Goal: Navigation & Orientation: Find specific page/section

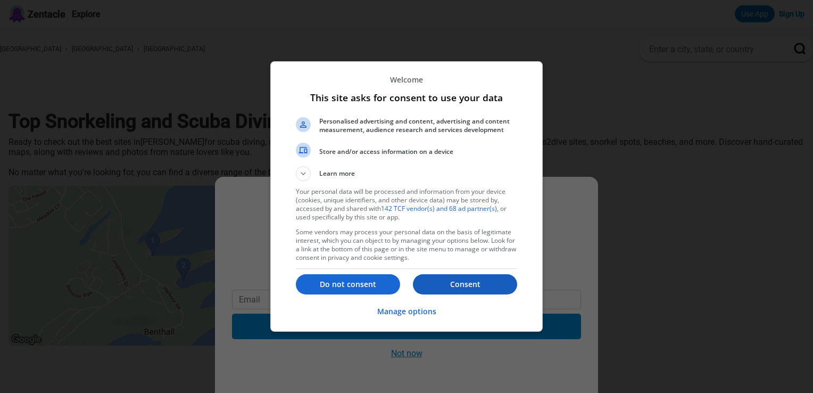
click at [441, 288] on p "Consent" at bounding box center [465, 284] width 104 height 11
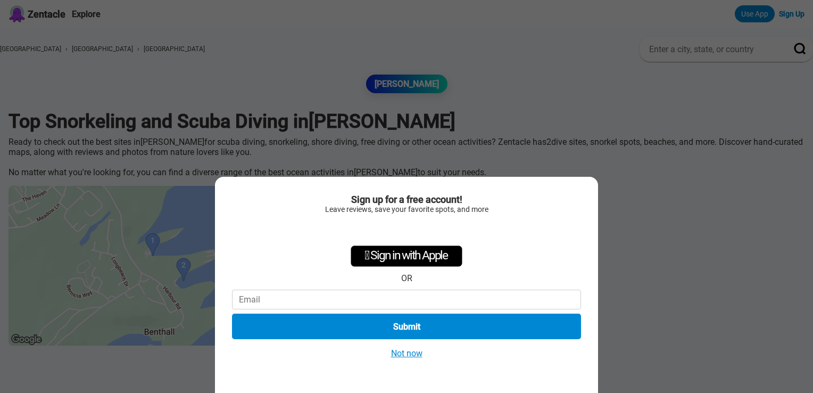
click at [409, 354] on button "Not now" at bounding box center [407, 353] width 38 height 11
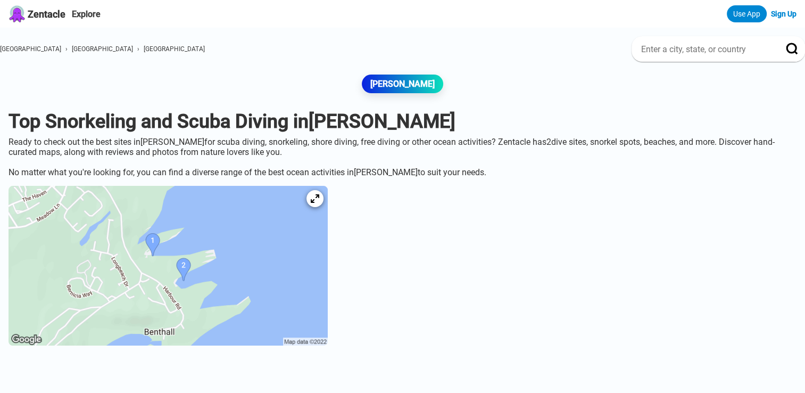
click at [184, 249] on img at bounding box center [168, 266] width 319 height 160
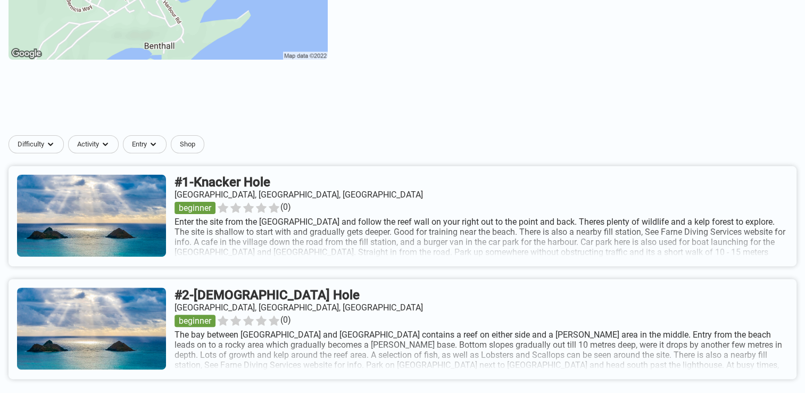
scroll to position [290, 0]
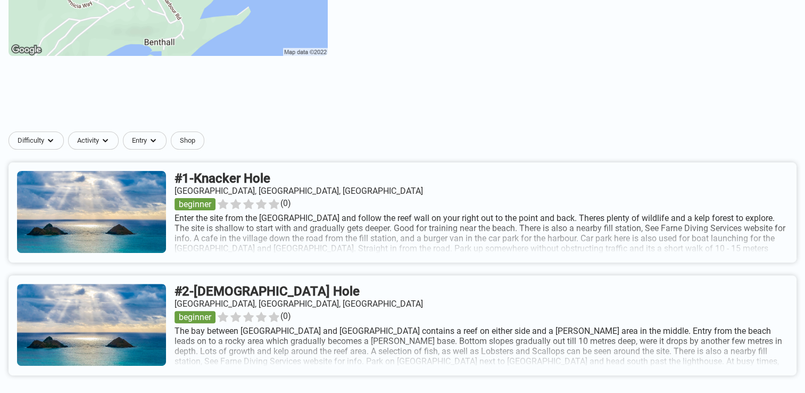
click at [543, 234] on link at bounding box center [403, 212] width 788 height 100
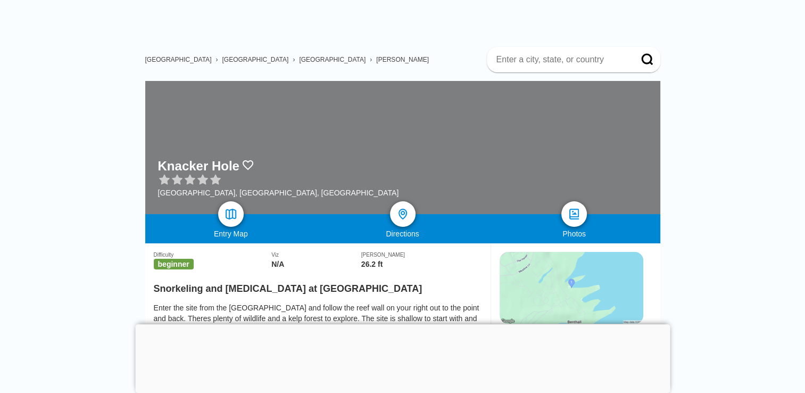
scroll to position [10, 0]
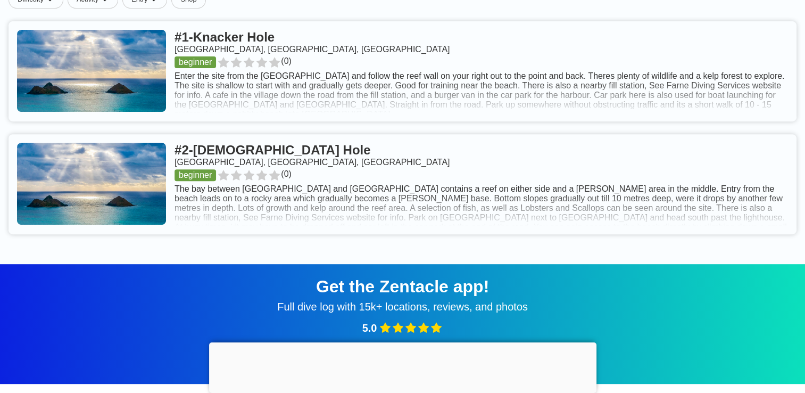
scroll to position [431, 0]
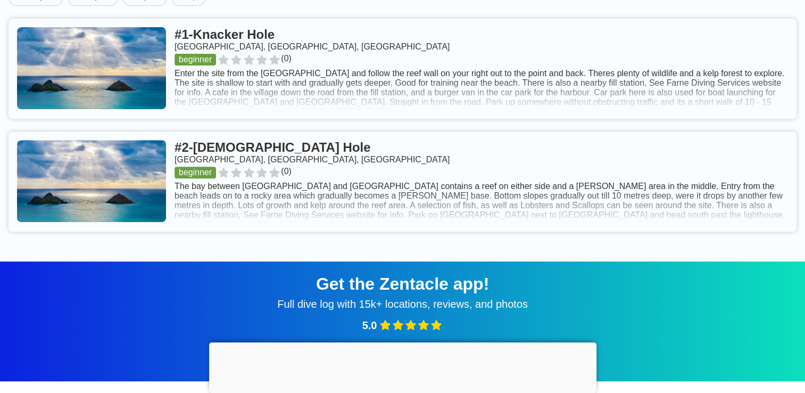
click at [584, 195] on link at bounding box center [403, 181] width 788 height 100
